Goal: Navigation & Orientation: Understand site structure

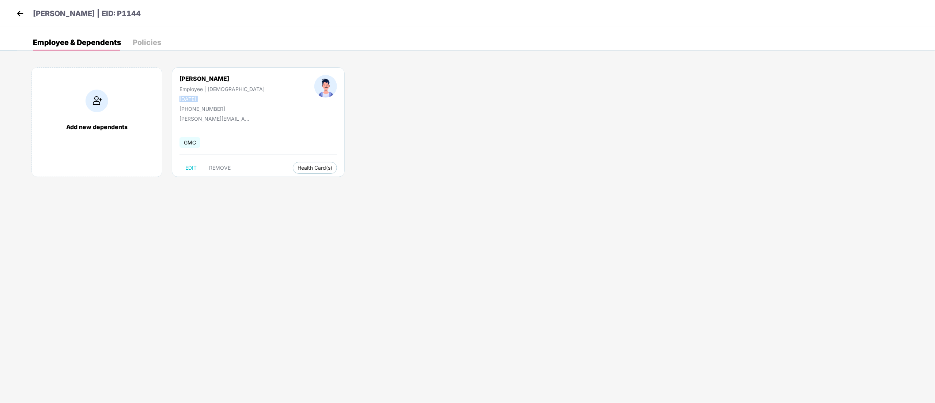
click at [18, 15] on img at bounding box center [20, 13] width 11 height 11
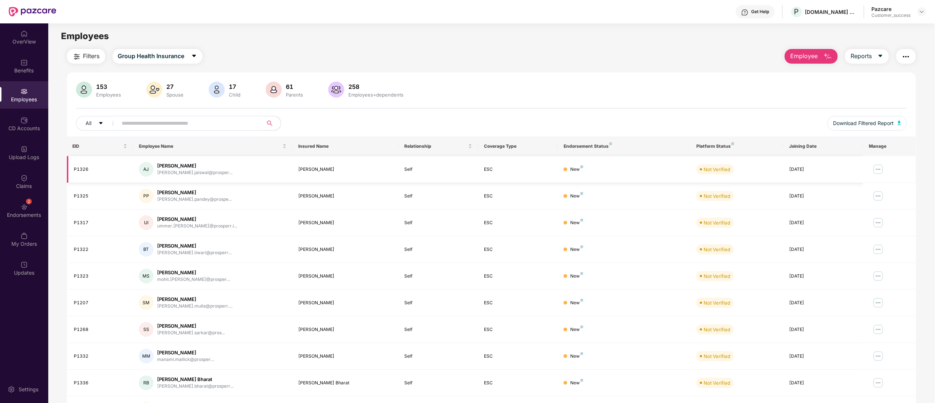
click at [881, 167] on img at bounding box center [878, 169] width 12 height 12
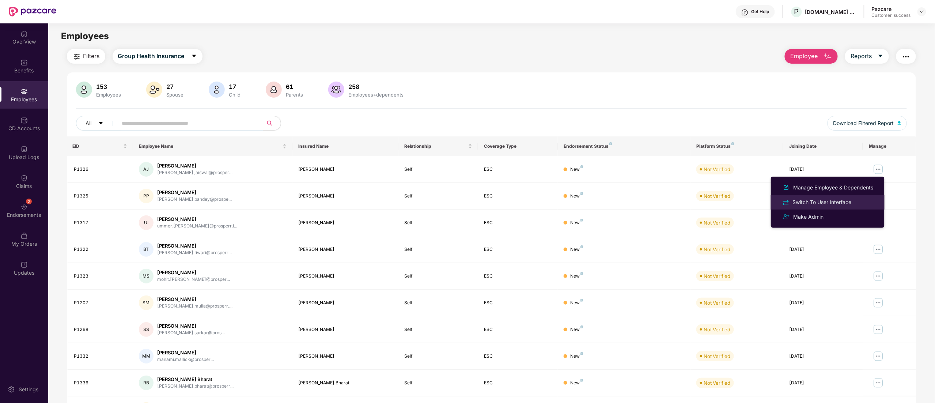
click at [826, 200] on div "Switch To User Interface" at bounding box center [822, 202] width 62 height 8
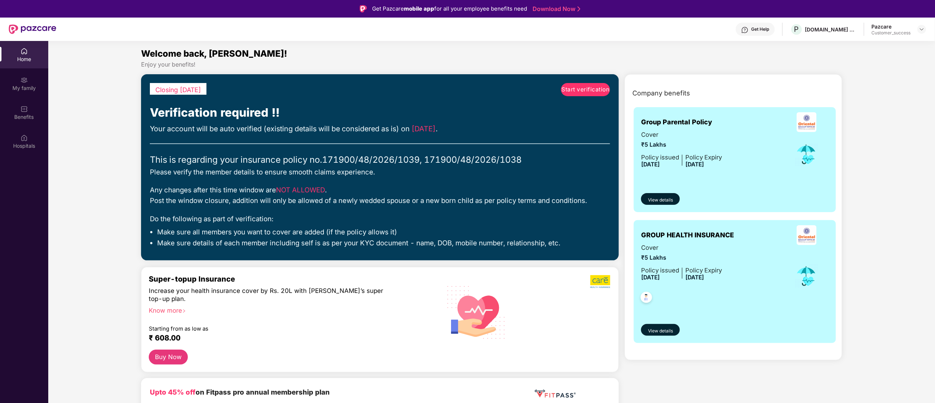
click at [588, 87] on span "Start verification" at bounding box center [586, 89] width 48 height 9
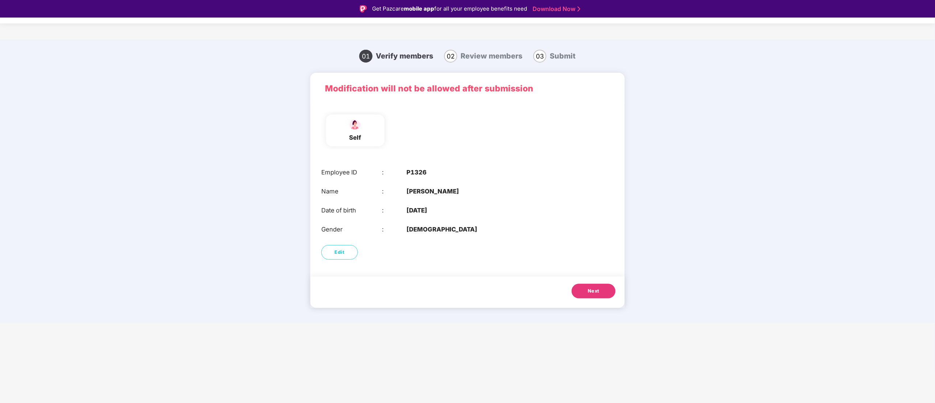
click at [601, 288] on button "Next" at bounding box center [593, 291] width 44 height 15
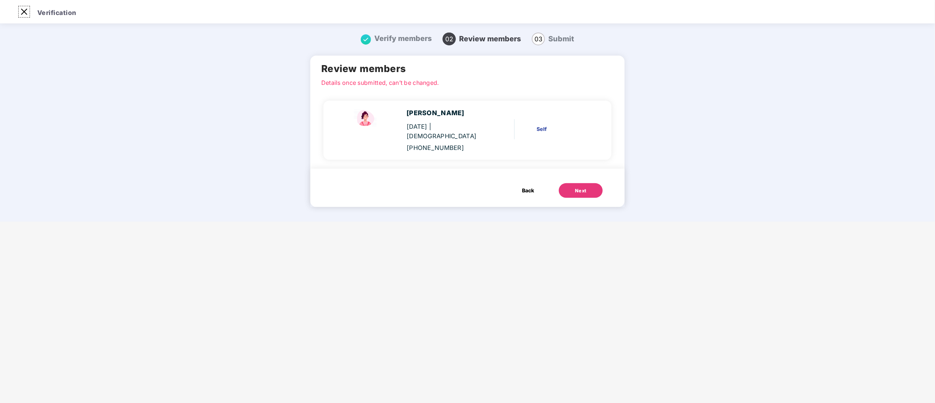
click at [26, 9] on img at bounding box center [24, 12] width 12 height 12
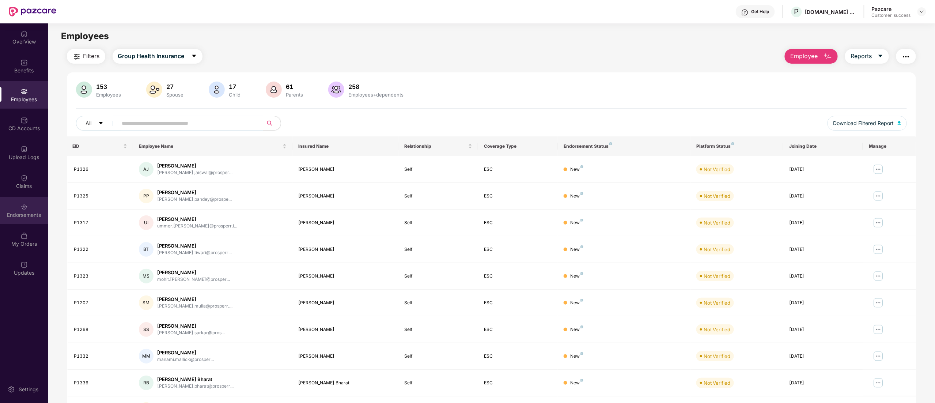
click at [25, 211] on div "Endorsements" at bounding box center [24, 214] width 48 height 7
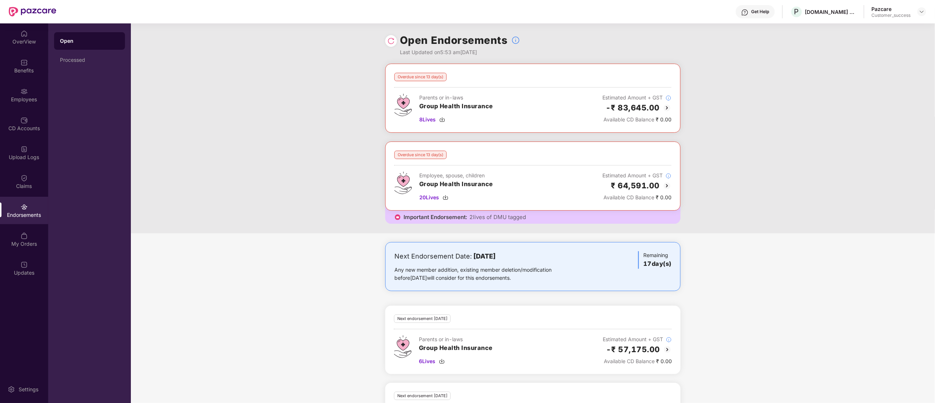
click at [666, 187] on img at bounding box center [666, 185] width 9 height 9
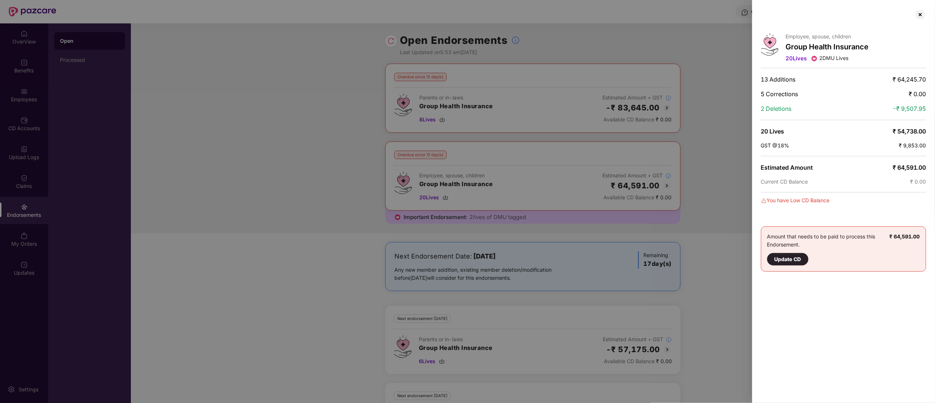
click at [445, 195] on div at bounding box center [467, 201] width 935 height 403
click at [919, 12] on div at bounding box center [920, 15] width 12 height 12
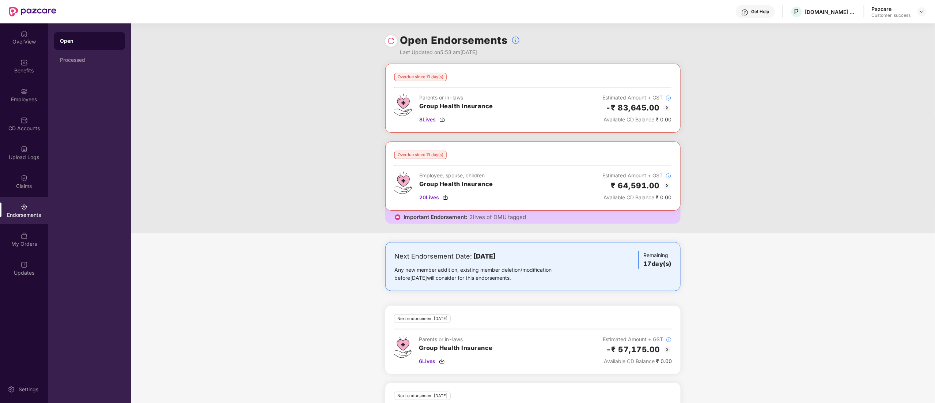
click at [664, 107] on img at bounding box center [666, 107] width 9 height 9
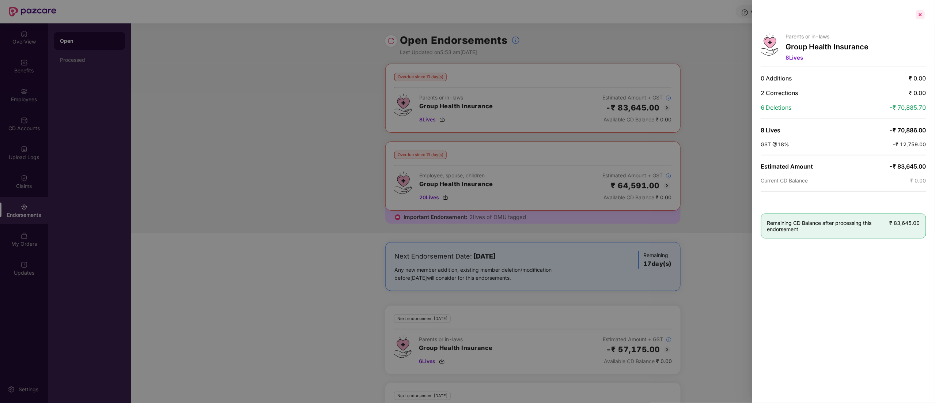
click at [920, 15] on div at bounding box center [920, 15] width 12 height 12
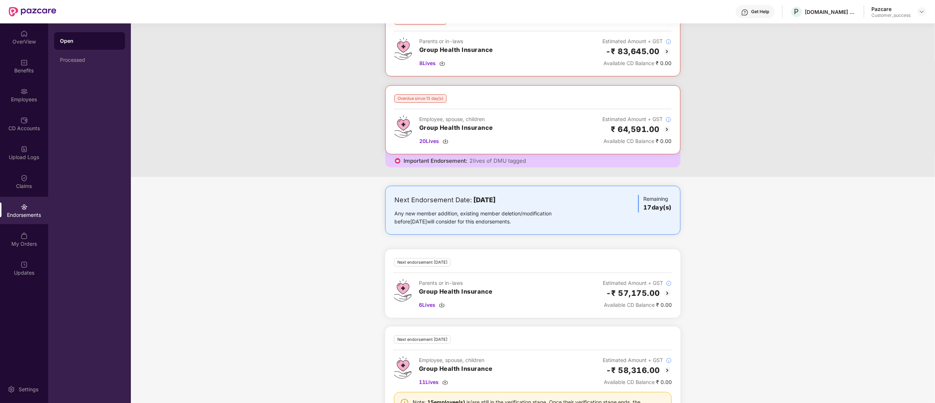
scroll to position [100, 0]
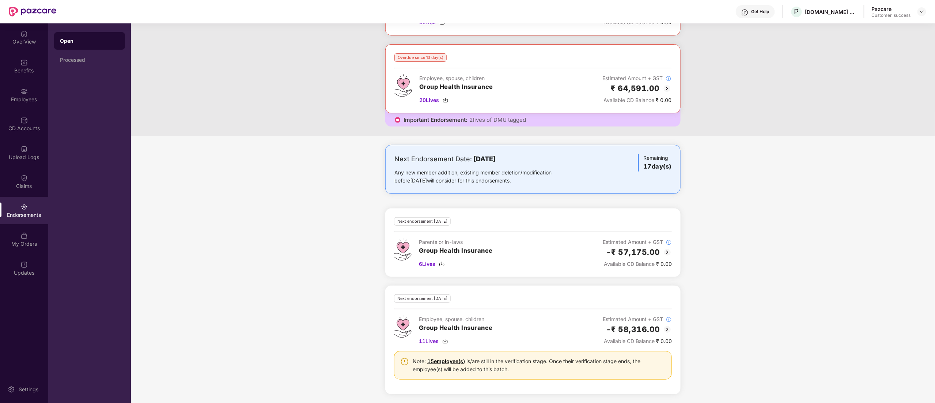
click at [663, 251] on img at bounding box center [667, 252] width 9 height 9
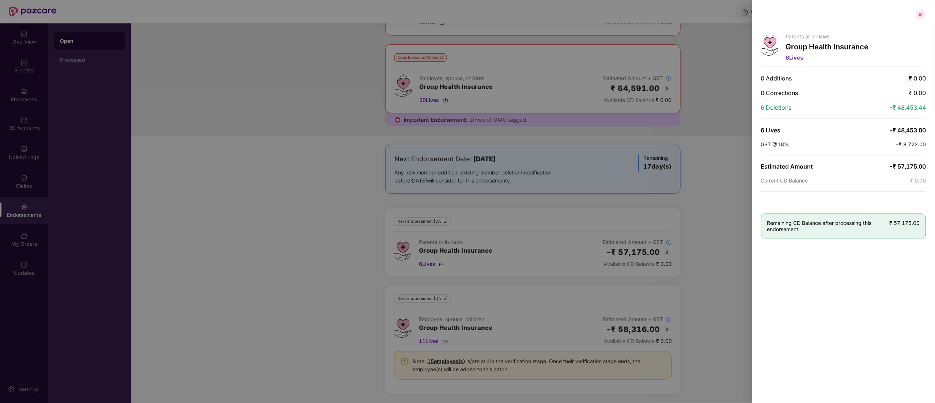
click at [922, 15] on div at bounding box center [920, 15] width 12 height 12
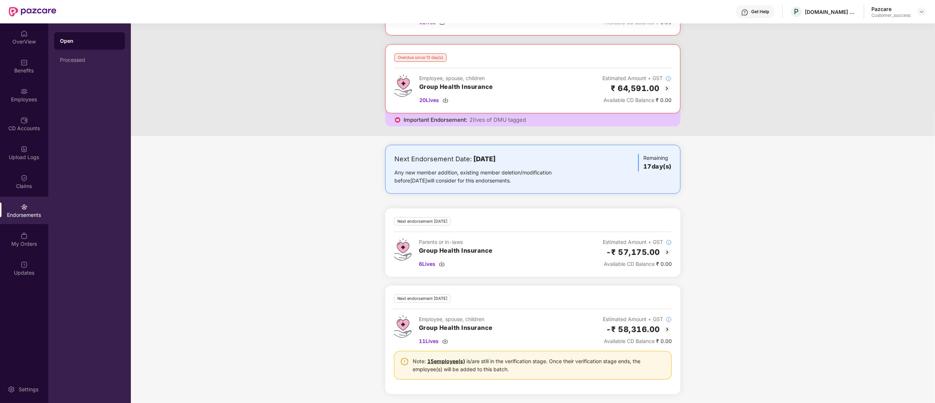
click at [668, 328] on img at bounding box center [667, 329] width 9 height 9
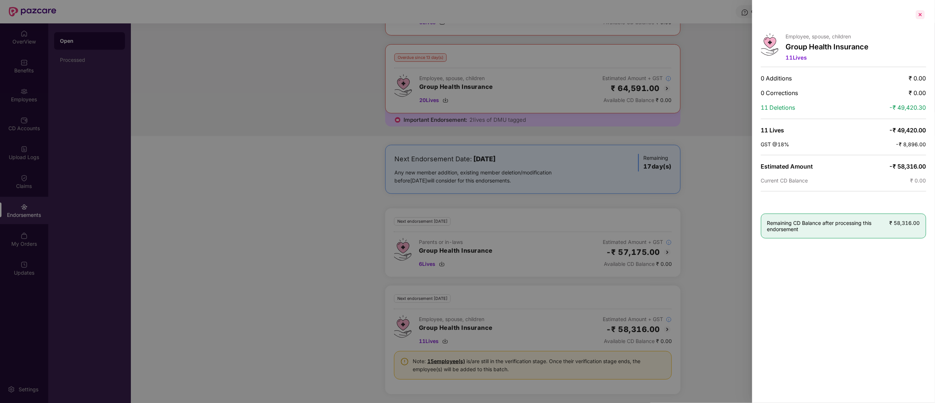
click at [921, 17] on div at bounding box center [920, 15] width 12 height 12
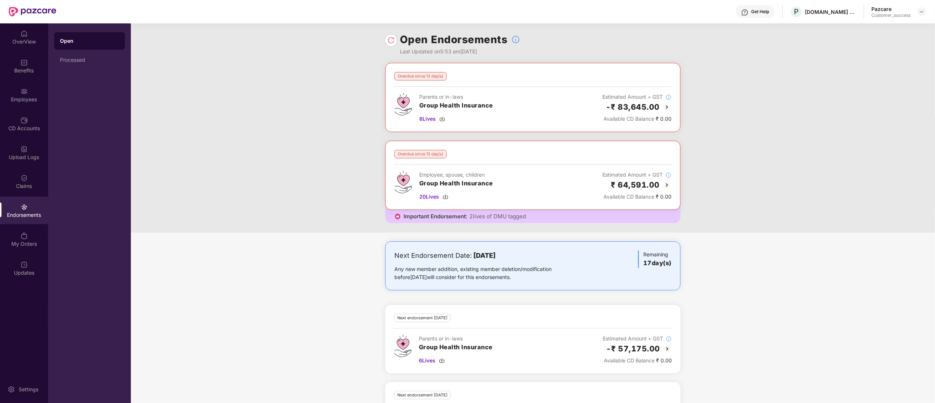
scroll to position [0, 0]
click at [669, 107] on img at bounding box center [666, 107] width 9 height 9
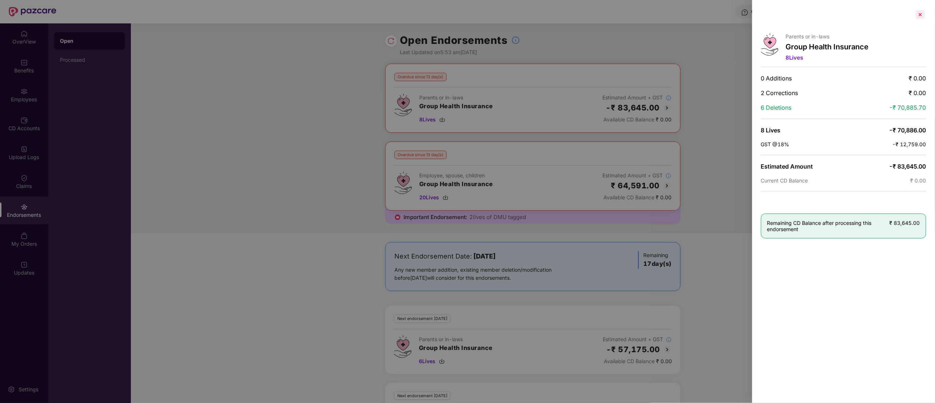
click at [921, 12] on div at bounding box center [920, 15] width 12 height 12
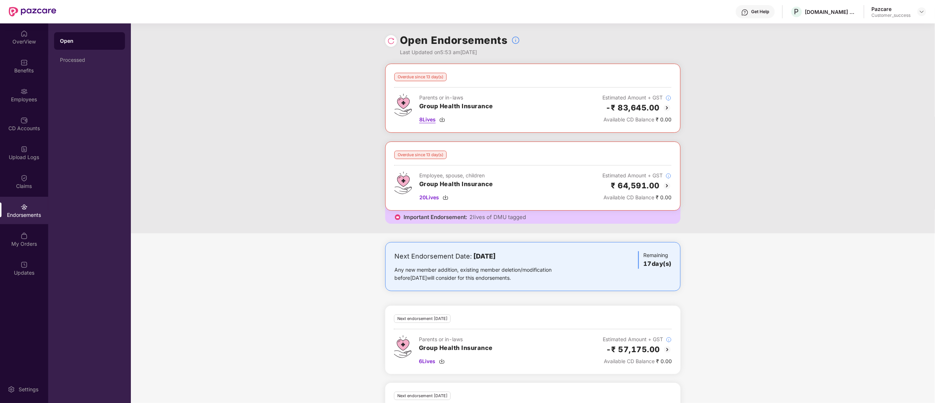
click at [443, 119] on img at bounding box center [442, 120] width 6 height 6
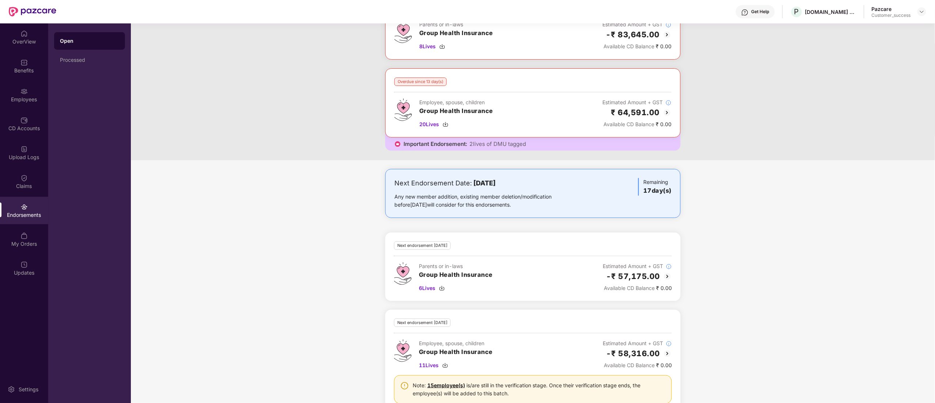
scroll to position [100, 0]
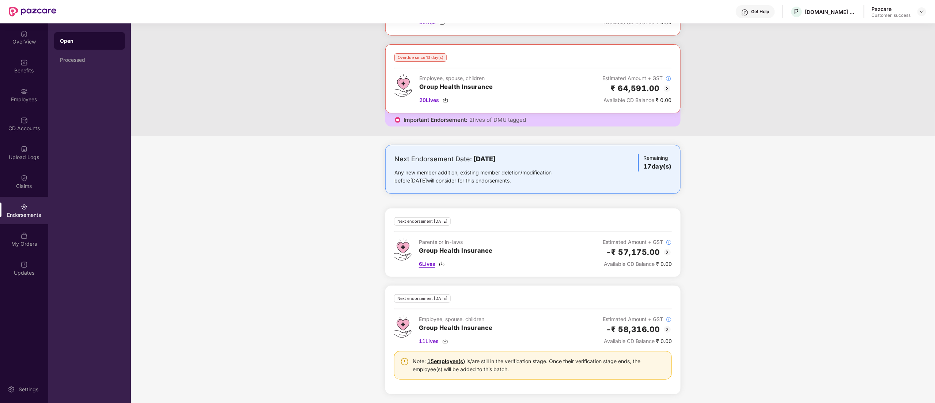
click at [442, 265] on img at bounding box center [442, 264] width 6 height 6
click at [448, 343] on img at bounding box center [445, 341] width 6 height 6
